Goal: Information Seeking & Learning: Learn about a topic

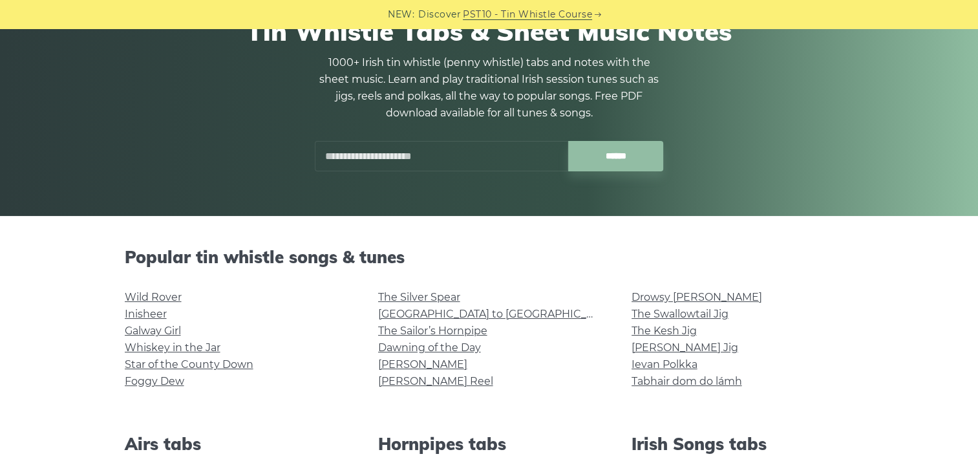
scroll to position [129, 0]
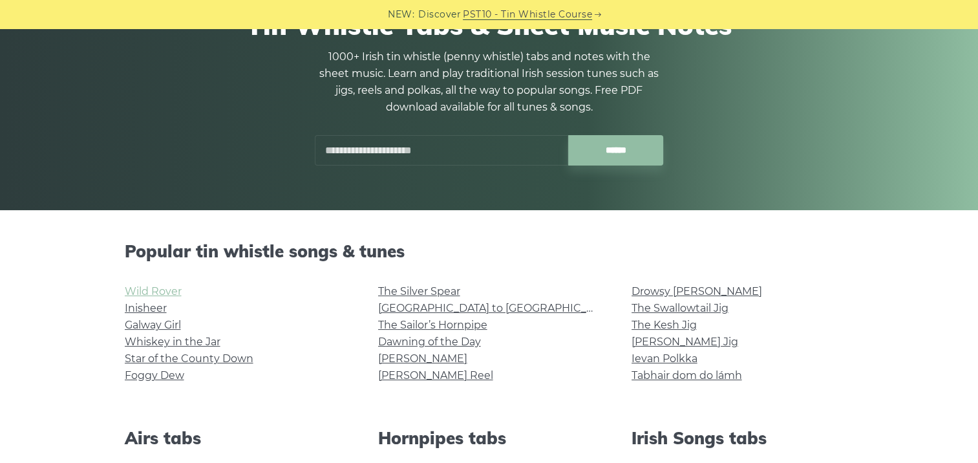
click at [153, 291] on link "Wild Rover" at bounding box center [153, 291] width 57 height 12
click at [158, 310] on link "Inisheer" at bounding box center [146, 308] width 42 height 12
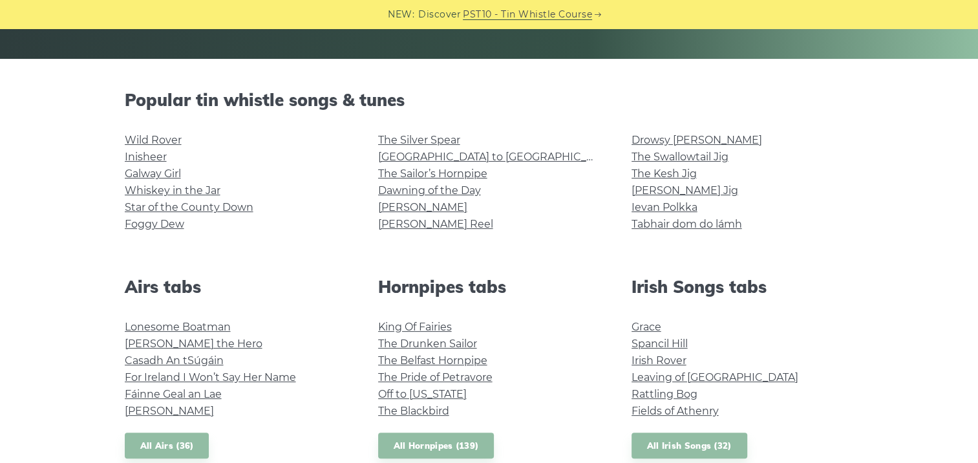
scroll to position [258, 0]
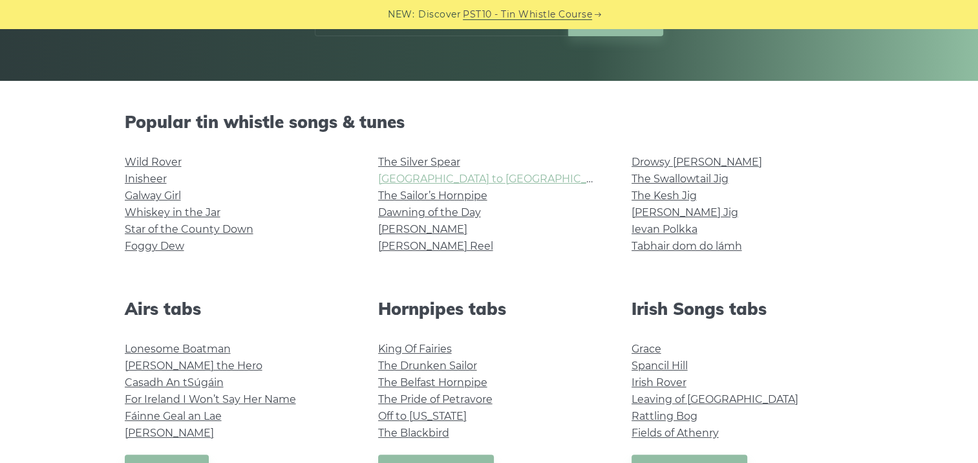
click at [449, 178] on link "[GEOGRAPHIC_DATA] to [GEOGRAPHIC_DATA]" at bounding box center [497, 179] width 238 height 12
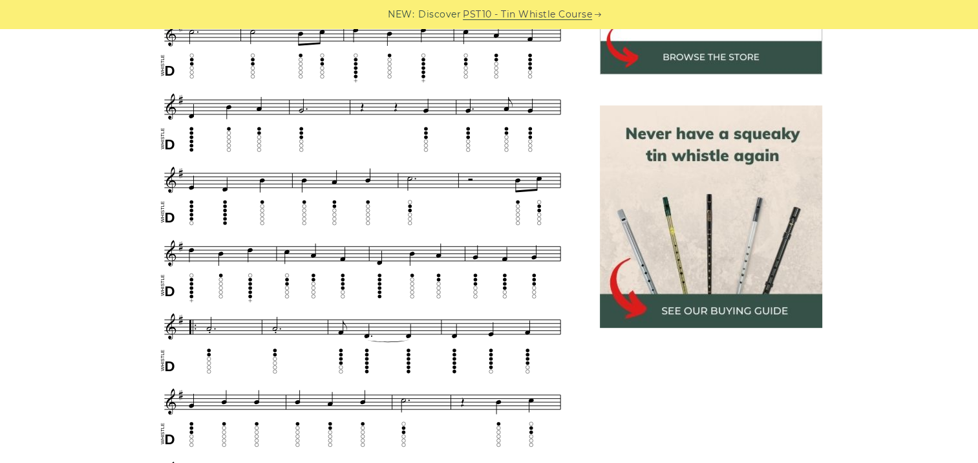
scroll to position [452, 0]
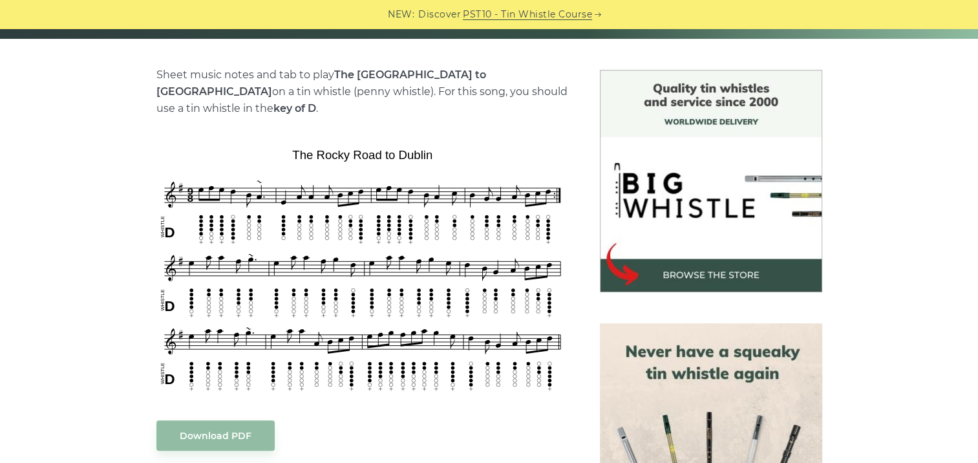
scroll to position [323, 0]
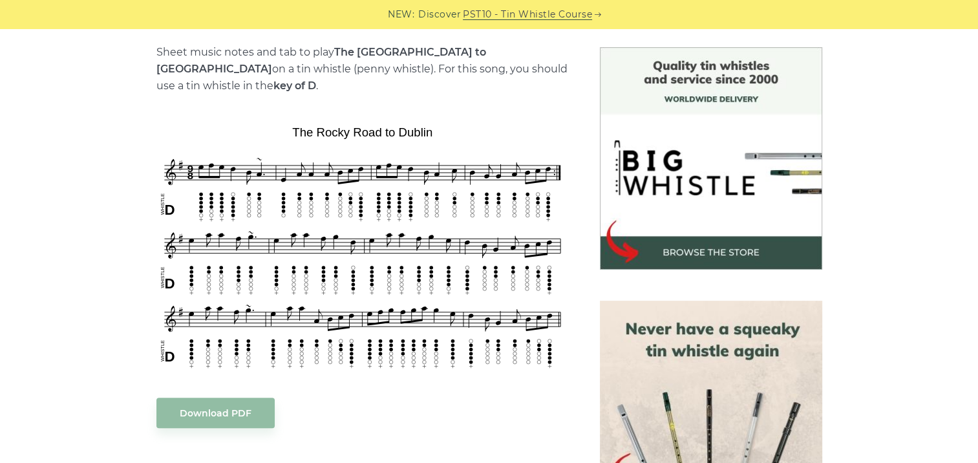
click at [135, 183] on div "Sheet music notes and tab to play The [GEOGRAPHIC_DATA] to [GEOGRAPHIC_DATA] on…" at bounding box center [489, 443] width 760 height 792
click at [716, 183] on img at bounding box center [711, 158] width 222 height 222
